Goal: Task Accomplishment & Management: Complete application form

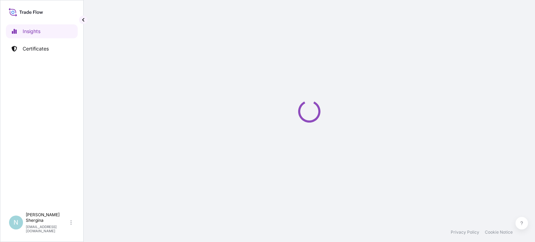
select select "2025"
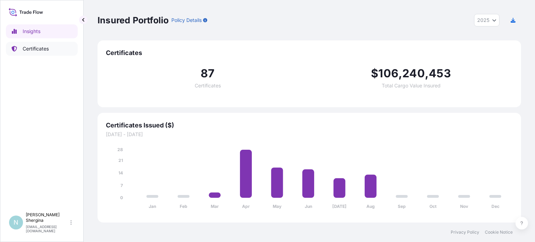
click at [31, 51] on p "Certificates" at bounding box center [36, 48] width 26 height 7
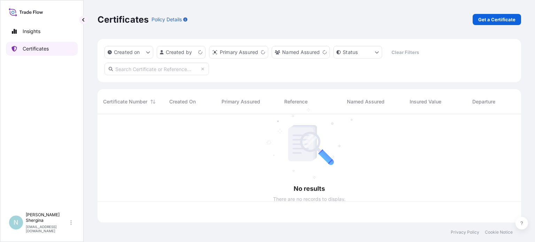
scroll to position [107, 418]
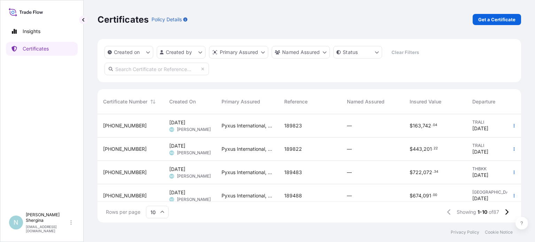
click at [178, 67] on input "text" at bounding box center [157, 69] width 105 height 13
paste input "189823"
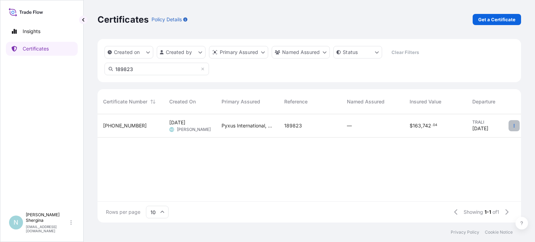
type input "189823"
click at [513, 128] on icon "button" at bounding box center [514, 126] width 4 height 4
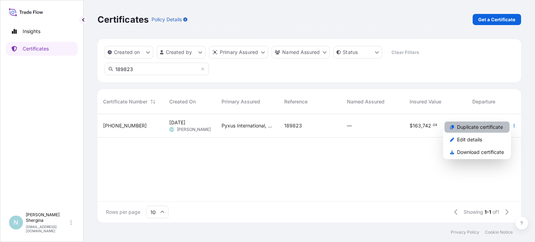
click at [493, 128] on p "Duplicate certificate" at bounding box center [480, 127] width 46 height 7
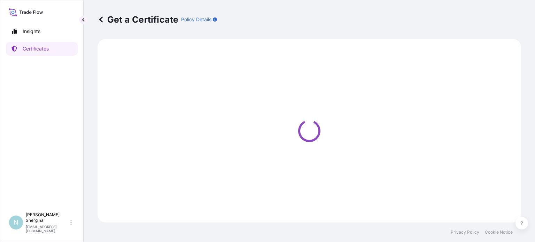
select select "Ocean Vessel"
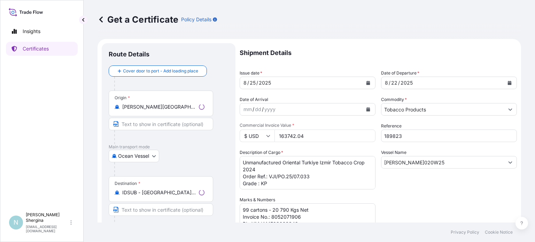
select select "31548"
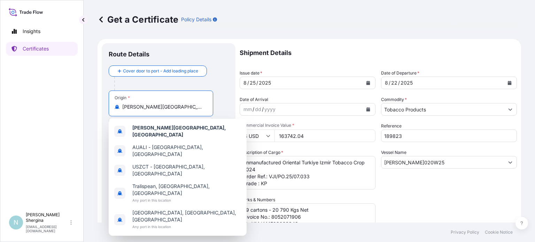
drag, startPoint x: 195, startPoint y: 109, endPoint x: 102, endPoint y: 105, distance: 93.1
click at [103, 105] on div "Route Details Cover door to port - Add loading place Place of loading Road / [G…" at bounding box center [169, 205] width 134 height 325
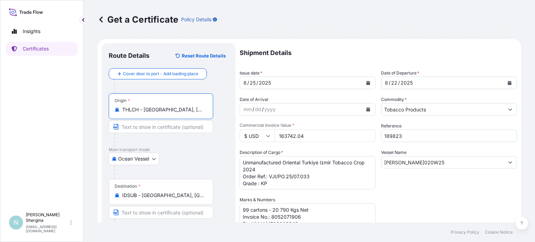
type input "THLCH - [GEOGRAPHIC_DATA], [GEOGRAPHIC_DATA]"
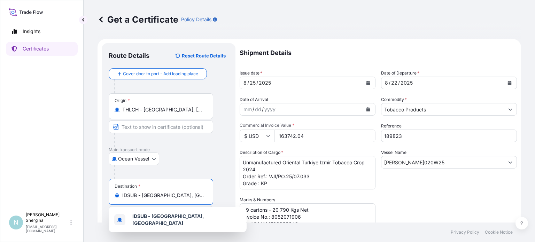
drag, startPoint x: 185, startPoint y: 193, endPoint x: 107, endPoint y: 191, distance: 78.4
click at [109, 192] on div "Destination * IDSUB - [GEOGRAPHIC_DATA], [GEOGRAPHIC_DATA]" at bounding box center [161, 192] width 105 height 26
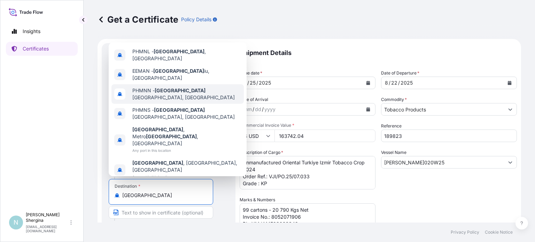
click at [200, 101] on span "PHMNN - [GEOGRAPHIC_DATA], [GEOGRAPHIC_DATA]" at bounding box center [186, 94] width 109 height 14
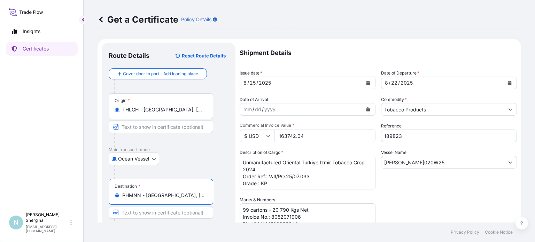
type input "PHMNN - [GEOGRAPHIC_DATA], [GEOGRAPHIC_DATA]"
click at [366, 86] on button "Calendar" at bounding box center [368, 82] width 11 height 11
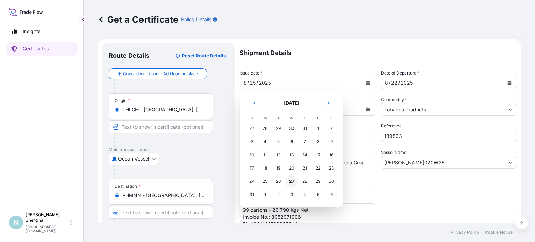
click at [293, 182] on div "27" at bounding box center [291, 181] width 13 height 13
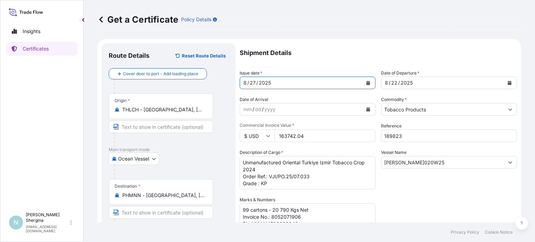
click at [508, 82] on icon "Calendar" at bounding box center [510, 83] width 4 height 4
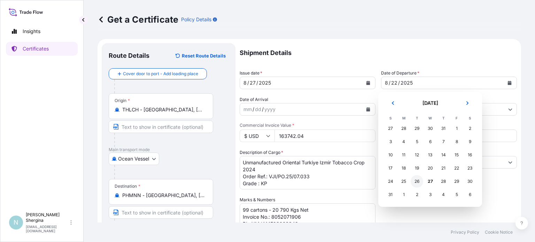
click at [416, 180] on div "26" at bounding box center [417, 181] width 13 height 13
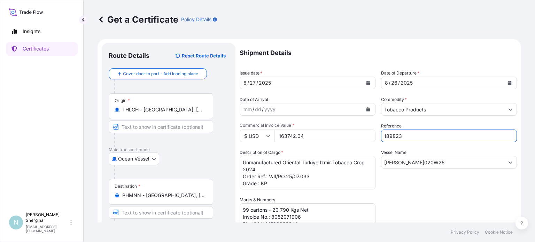
drag, startPoint x: 409, startPoint y: 136, endPoint x: 354, endPoint y: 132, distance: 55.2
click at [354, 132] on div "Shipment Details Issue date * [DATE] Date of Departure * [DATE] Date of Arrival…" at bounding box center [378, 196] width 277 height 306
paste input "8974"
type input "188974"
drag, startPoint x: 307, startPoint y: 136, endPoint x: 224, endPoint y: 135, distance: 82.6
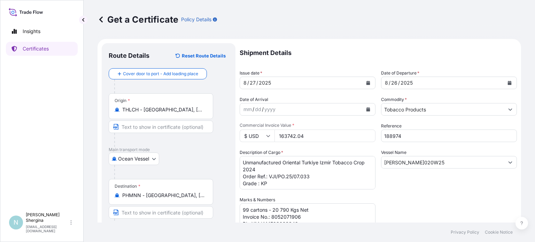
click at [227, 136] on form "Route Details Reset Route Details Cover door to port - Add loading place Place …" at bounding box center [310, 205] width 424 height 333
type input "371392.56"
drag, startPoint x: 409, startPoint y: 161, endPoint x: 351, endPoint y: 162, distance: 58.2
click at [362, 162] on div "Shipment Details Issue date * [DATE] Date of Departure * [DATE] Date of Arrival…" at bounding box center [378, 196] width 277 height 306
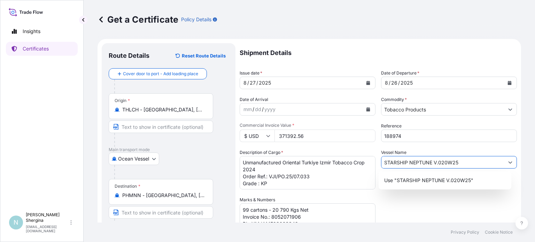
drag, startPoint x: 438, startPoint y: 161, endPoint x: 468, endPoint y: 163, distance: 30.4
click at [468, 163] on input "STARSHIP NEPTUNE V.020W25" at bounding box center [443, 162] width 123 height 13
type input "STARSHIP NEPTUNE V.0012N"
click at [450, 204] on div "Shipment Details Issue date * [DATE] Date of Departure * [DATE] Date of Arrival…" at bounding box center [378, 196] width 277 height 306
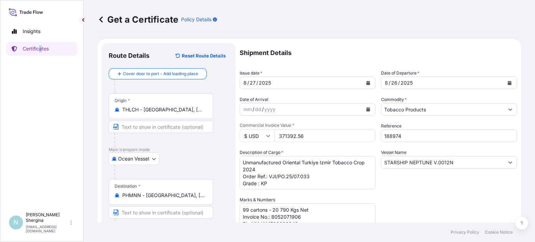
click at [41, 98] on div "Insights Certificates" at bounding box center [42, 113] width 72 height 191
drag, startPoint x: 270, startPoint y: 169, endPoint x: 226, endPoint y: 159, distance: 45.8
click at [226, 159] on form "Route Details Reset Route Details Cover door to port - Add loading place Place …" at bounding box center [310, 205] width 424 height 333
paste textarea "[GEOGRAPHIC_DATA] Oriental Tobacco Strips"
drag, startPoint x: 268, startPoint y: 170, endPoint x: 322, endPoint y: 168, distance: 54.0
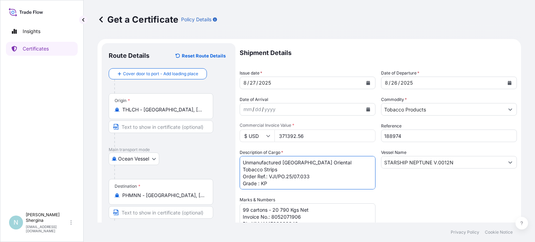
click at [322, 168] on textarea "Unmanufactured Oriental Turkiye Izmir Tobacco Crop 2024 Order Ref.: VJI/PO.25/0…" at bounding box center [308, 172] width 136 height 33
paste textarea "AOI012025"
drag, startPoint x: 261, startPoint y: 176, endPoint x: 272, endPoint y: 176, distance: 10.5
click at [272, 176] on textarea "Unmanufactured Oriental Turkiye Izmir Tobacco Crop 2024 Order Ref.: VJI/PO.25/0…" at bounding box center [308, 172] width 136 height 33
paste textarea "ABC"
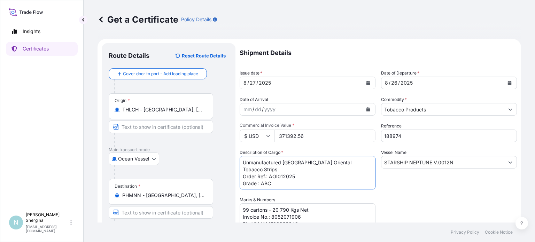
type textarea "Unmanufactured [GEOGRAPHIC_DATA] Oriental Tobacco Strips Order Ref.: AOI012025 …"
click at [415, 204] on div "Shipment Details Issue date * [DATE] Date of Departure * [DATE] Date of Arrival…" at bounding box center [378, 196] width 277 height 306
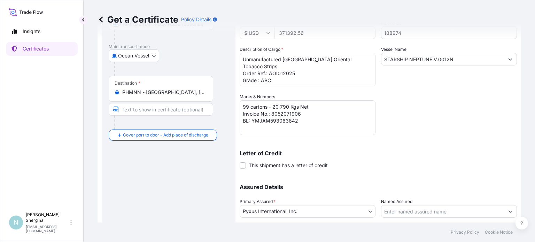
scroll to position [105, 0]
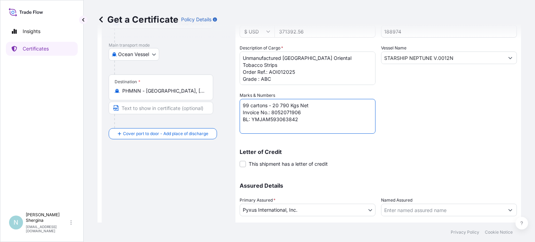
click at [246, 105] on textarea "99 cartons - 20 790 Kgs Net Invoice No.: 8052071906 BL: YMJAM593063842" at bounding box center [308, 116] width 136 height 35
drag, startPoint x: 247, startPoint y: 103, endPoint x: 238, endPoint y: 105, distance: 9.9
click at [238, 105] on form "Route Details Reset Route Details Cover door to port - Add loading place Place …" at bounding box center [310, 100] width 424 height 333
drag, startPoint x: 276, startPoint y: 105, endPoint x: 291, endPoint y: 106, distance: 15.0
click at [291, 106] on textarea "99 cartons - 20 790 Kgs Net Invoice No.: 8052071906 BL: YMJAM593063842" at bounding box center [308, 116] width 136 height 35
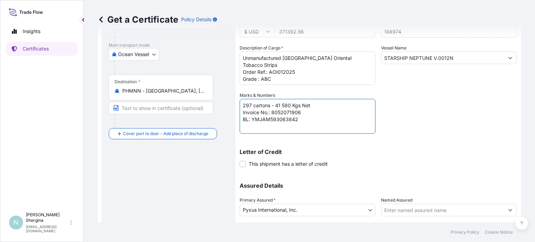
drag, startPoint x: 271, startPoint y: 113, endPoint x: 306, endPoint y: 113, distance: 35.5
click at [306, 113] on textarea "99 cartons - 20 790 Kgs Net Invoice No.: 8052071906 BL: YMJAM593063842" at bounding box center [308, 116] width 136 height 35
paste textarea "136024600"
drag, startPoint x: 251, startPoint y: 118, endPoint x: 321, endPoint y: 118, distance: 70.0
click at [320, 118] on textarea "99 cartons - 20 790 Kgs Net Invoice No.: 8052071906 BL: YMJAM593063842" at bounding box center [308, 116] width 136 height 35
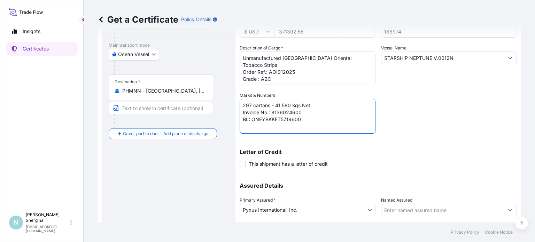
type textarea "297 cartons - 41 580 Kgs Net Invoice No.: 8136024600 BL: ONEYBKKFT5719600"
click at [409, 166] on div "Letter of Credit This shipment has a letter of credit Letter of credit * Letter…" at bounding box center [378, 158] width 277 height 18
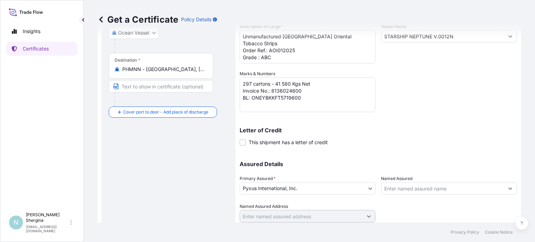
scroll to position [149, 0]
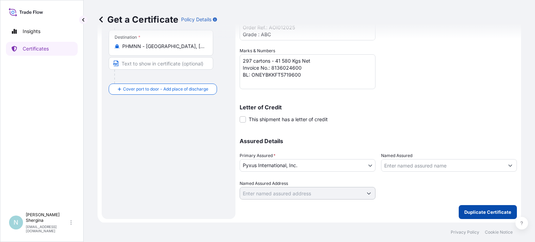
click at [487, 209] on p "Duplicate Certificate" at bounding box center [487, 212] width 47 height 7
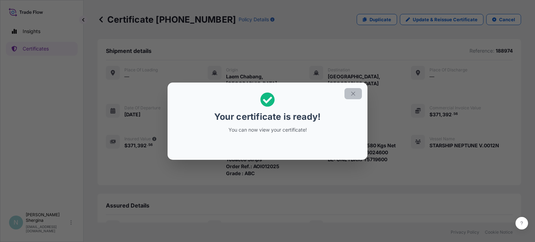
click at [350, 94] on button "button" at bounding box center [353, 93] width 17 height 11
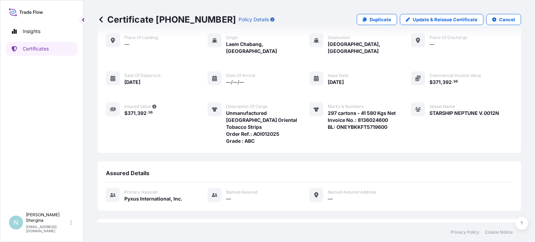
scroll to position [78, 0]
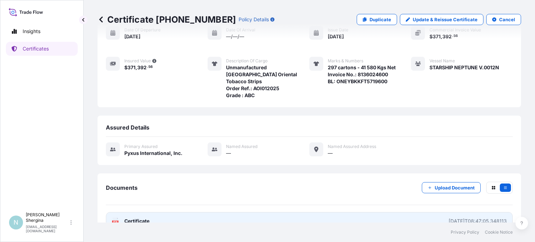
click at [421, 212] on link "PDF Certificate [DATE]T08:47:05.348113" at bounding box center [309, 221] width 407 height 18
